Goal: Entertainment & Leisure: Consume media (video, audio)

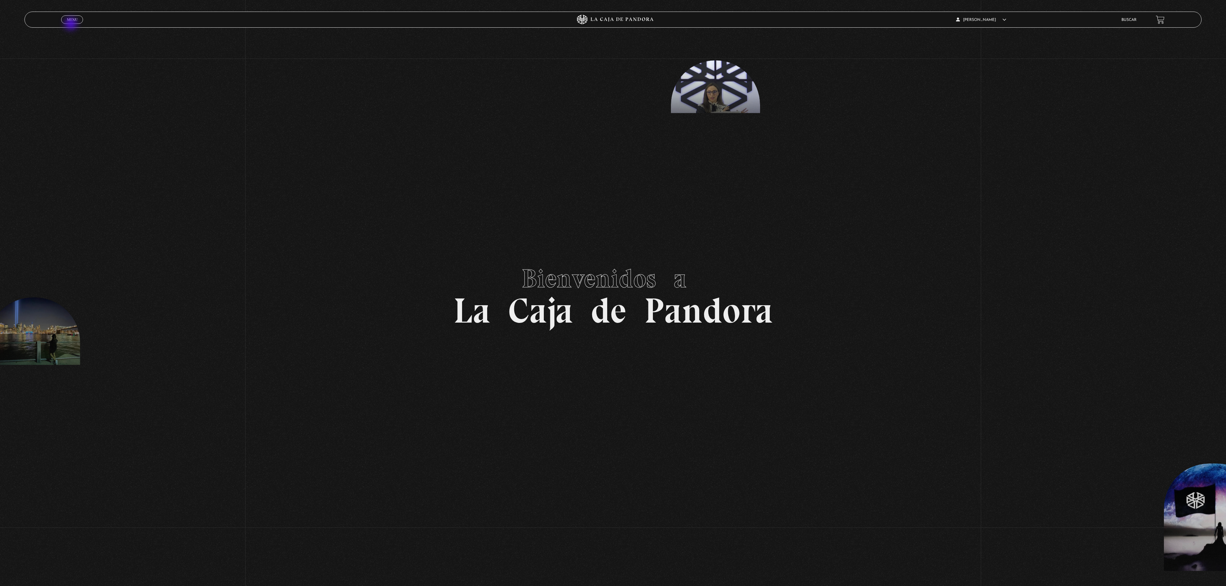
click at [71, 24] on div "Menu Cerrar" at bounding box center [245, 19] width 368 height 15
click at [77, 22] on span "Menu" at bounding box center [72, 20] width 11 height 4
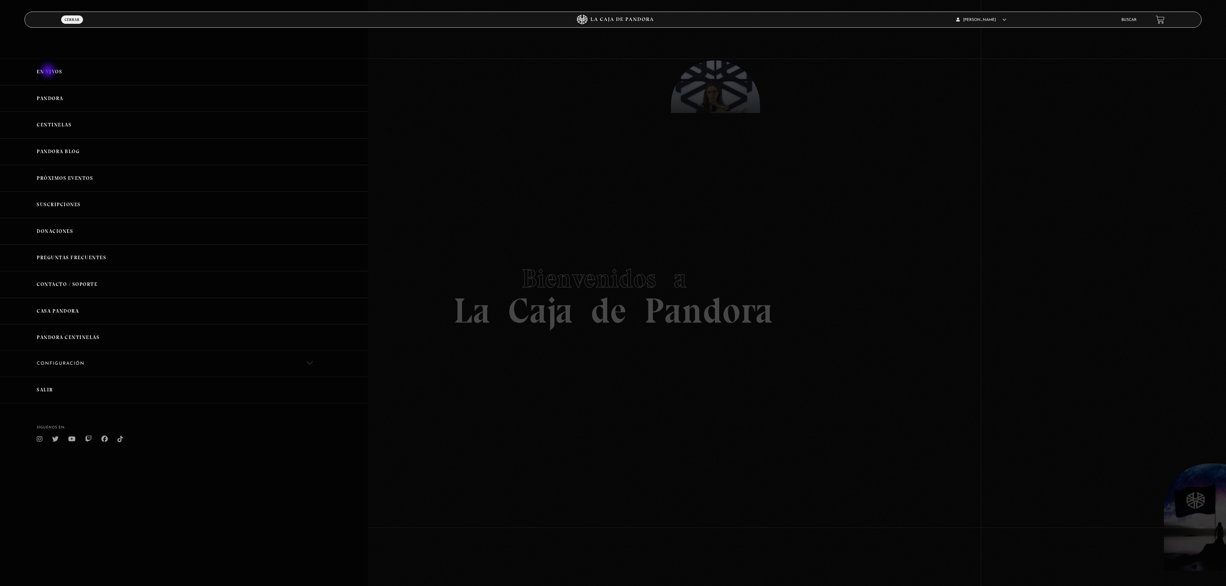
click at [49, 71] on link "En vivos" at bounding box center [184, 72] width 368 height 27
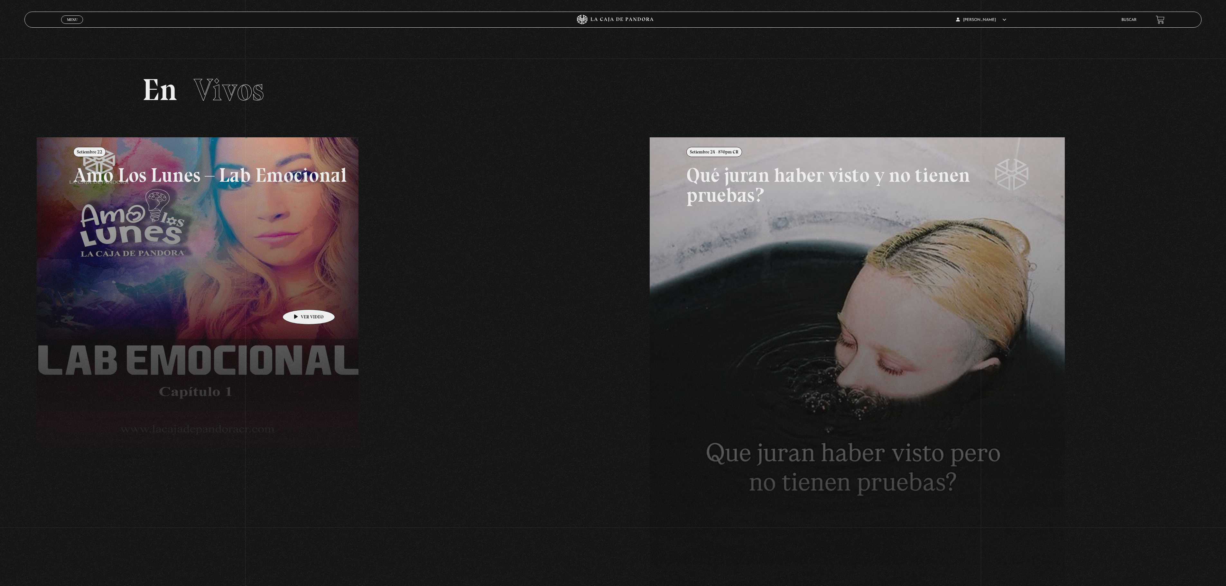
click at [299, 300] on link at bounding box center [650, 430] width 1226 height 586
